Goal: Obtain resource: Obtain resource

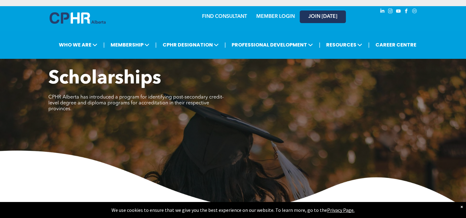
click at [318, 13] on link "JOIN [DATE]" at bounding box center [323, 16] width 46 height 13
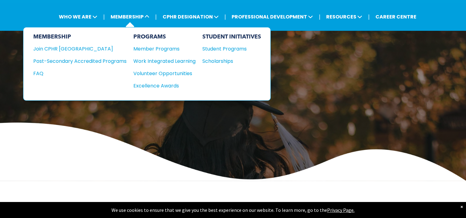
scroll to position [38, 0]
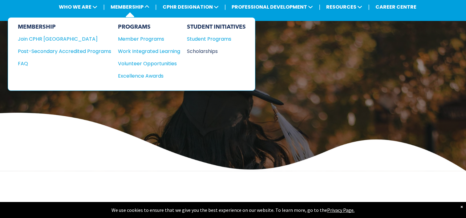
click at [205, 47] on div "Scholarships" at bounding box center [213, 51] width 53 height 8
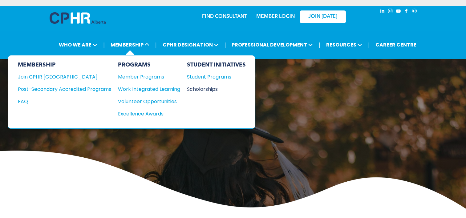
click at [198, 88] on div "Scholarships" at bounding box center [213, 89] width 53 height 8
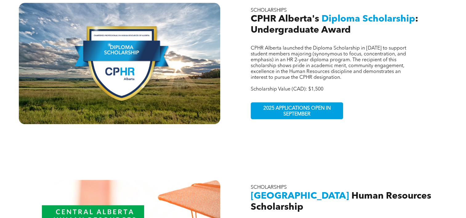
scroll to position [427, 0]
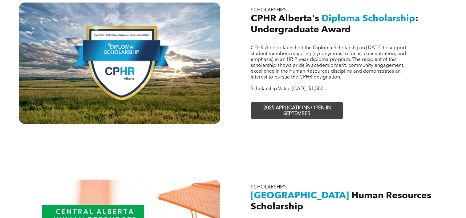
click at [307, 102] on span "2025 APPLICATIONS OPEN IN SEPTEMBER" at bounding box center [297, 111] width 90 height 18
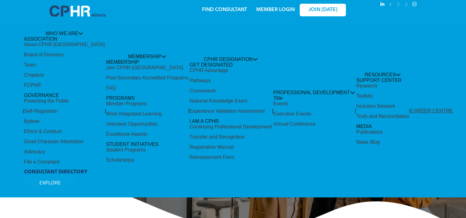
scroll to position [6, 0]
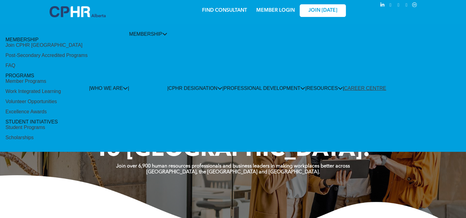
click at [34, 135] on div "Scholarships" at bounding box center [20, 138] width 28 height 6
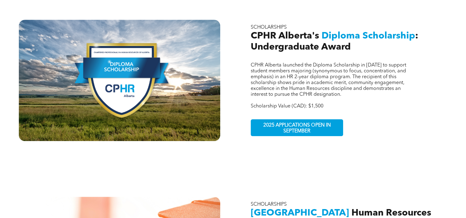
scroll to position [409, 0]
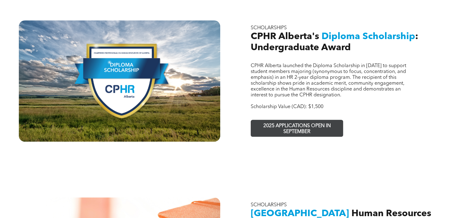
click at [274, 120] on span "2025 APPLICATIONS OPEN IN SEPTEMBER" at bounding box center [297, 129] width 90 height 18
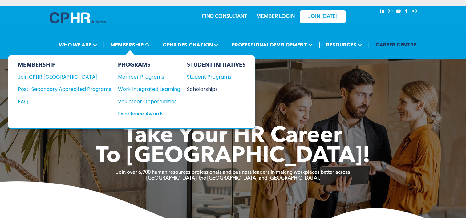
click at [201, 90] on div "Scholarships" at bounding box center [213, 89] width 53 height 8
